Goal: Information Seeking & Learning: Learn about a topic

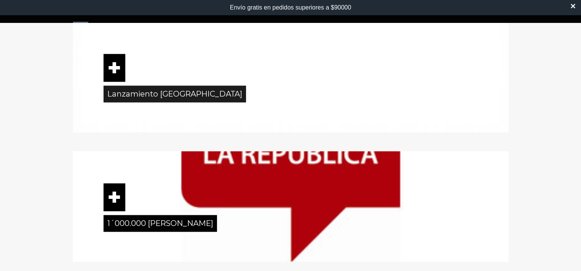
scroll to position [1245, 0]
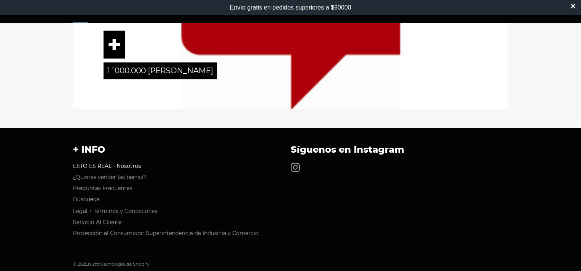
click at [125, 167] on link "ESTO ES REAL - Nosotros" at bounding box center [107, 166] width 68 height 7
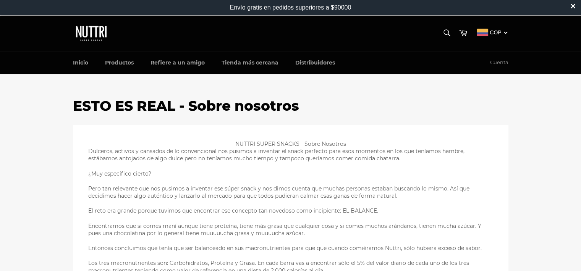
click at [97, 34] on img at bounding box center [92, 33] width 38 height 20
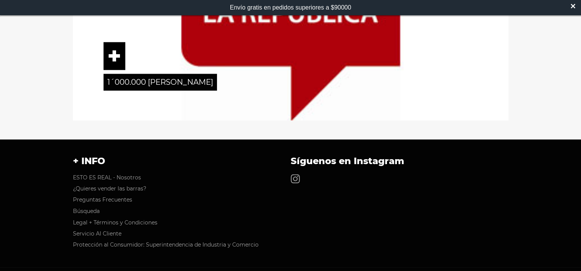
scroll to position [1261, 0]
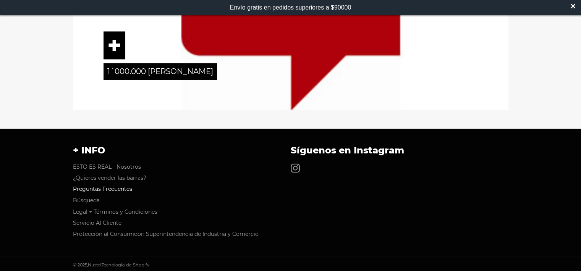
click at [119, 187] on link "Preguntas Frecuentes" at bounding box center [102, 189] width 59 height 7
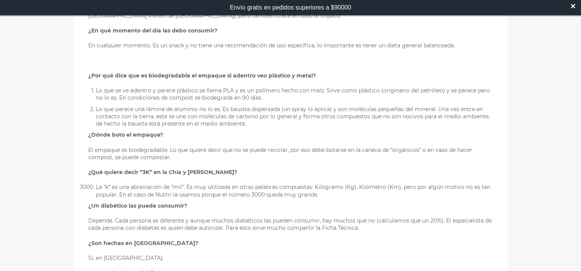
scroll to position [344, 0]
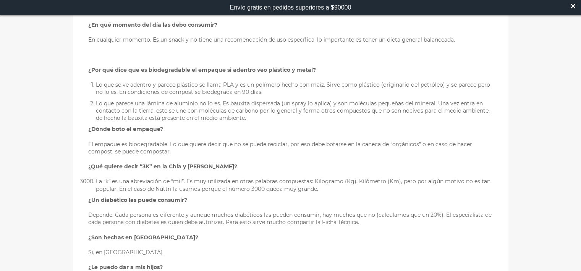
drag, startPoint x: 76, startPoint y: 170, endPoint x: 262, endPoint y: 178, distance: 186.2
click at [262, 178] on div "¿Qué quiere decir que son balanceadas? Quiere decir que los macronutrientes est…" at bounding box center [290, 116] width 405 height 639
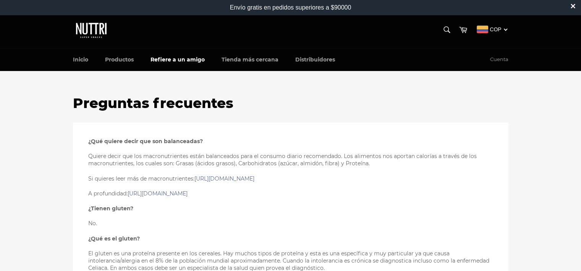
scroll to position [0, 0]
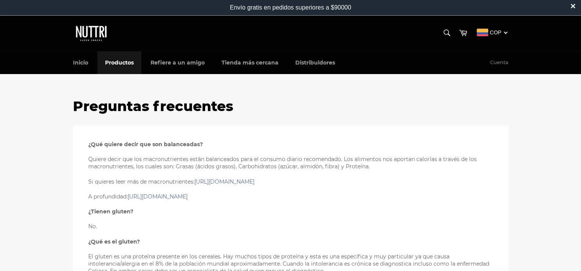
click at [123, 63] on link "Productos" at bounding box center [119, 63] width 44 height 23
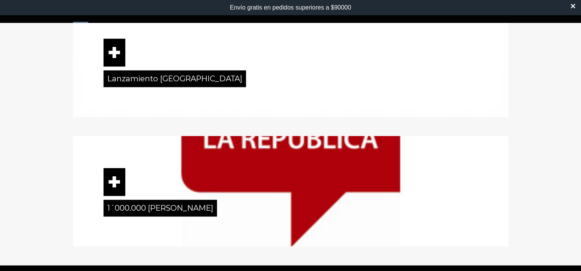
scroll to position [1108, 0]
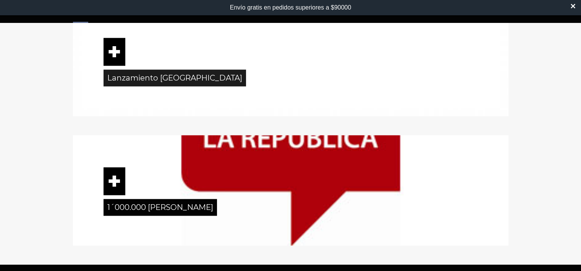
click at [151, 79] on link "Lanzamiento [GEOGRAPHIC_DATA]" at bounding box center [175, 78] width 142 height 17
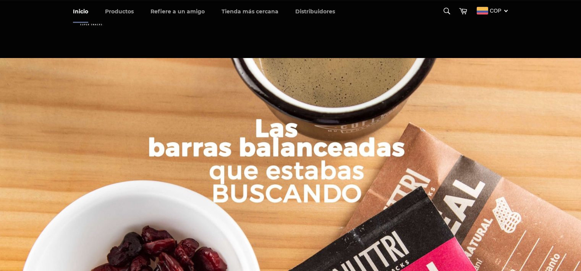
scroll to position [1092, 0]
